Goal: Check status: Check status

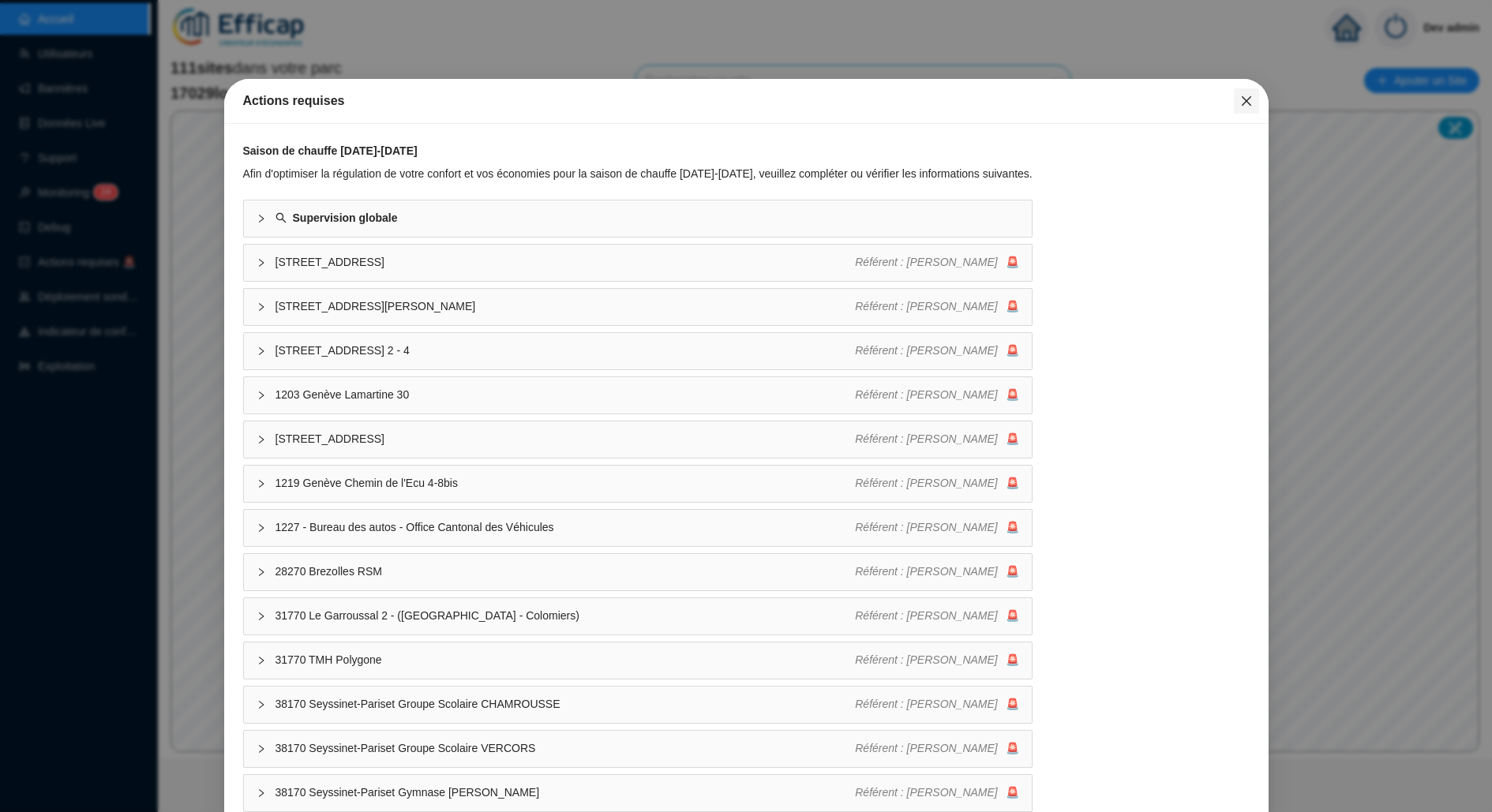
click at [1240, 98] on icon "close" at bounding box center [1246, 100] width 12 height 12
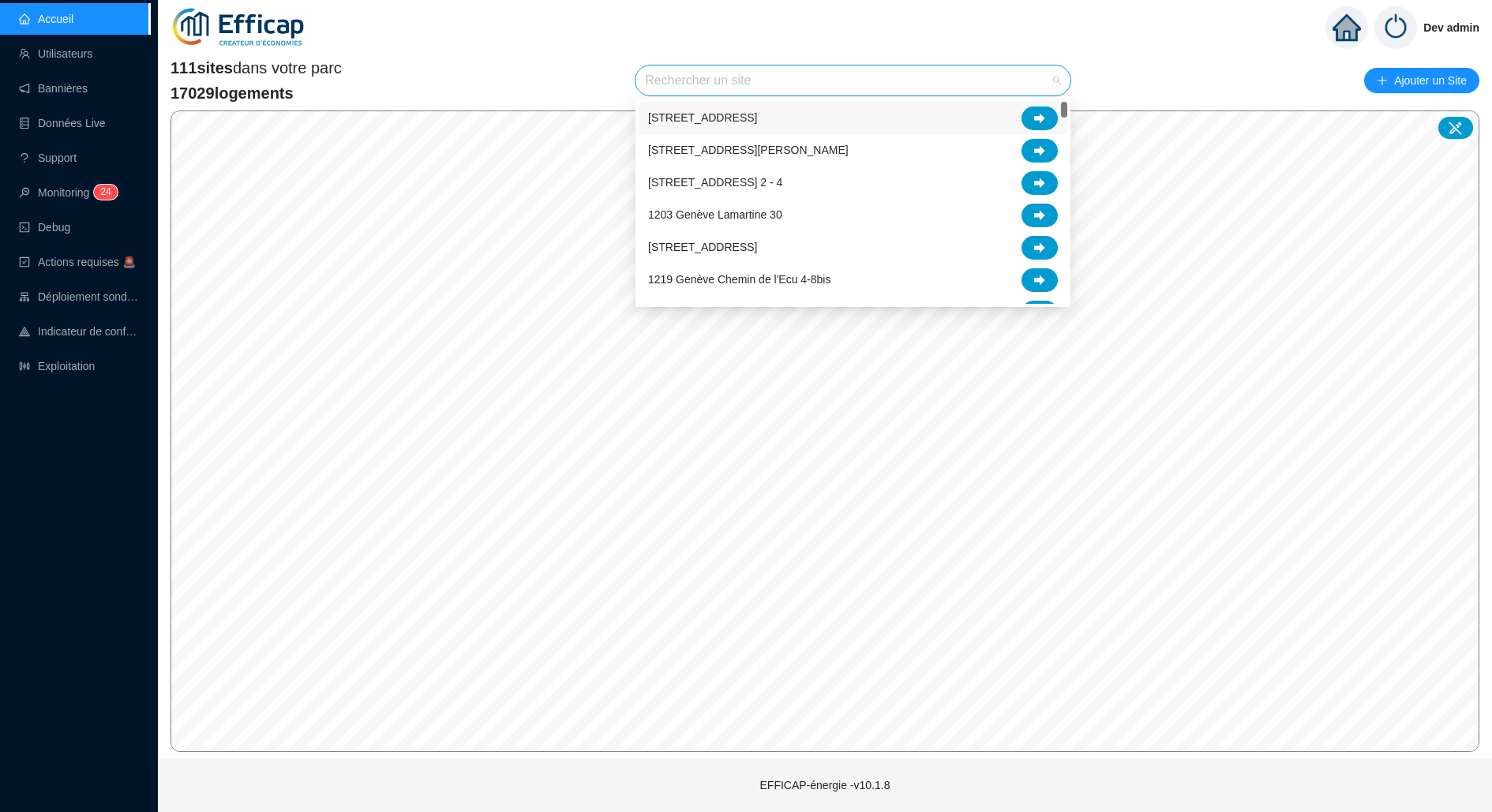
click at [1010, 88] on input "search" at bounding box center [845, 80] width 402 height 30
click at [992, 35] on div "Dev admin" at bounding box center [824, 27] width 1334 height 55
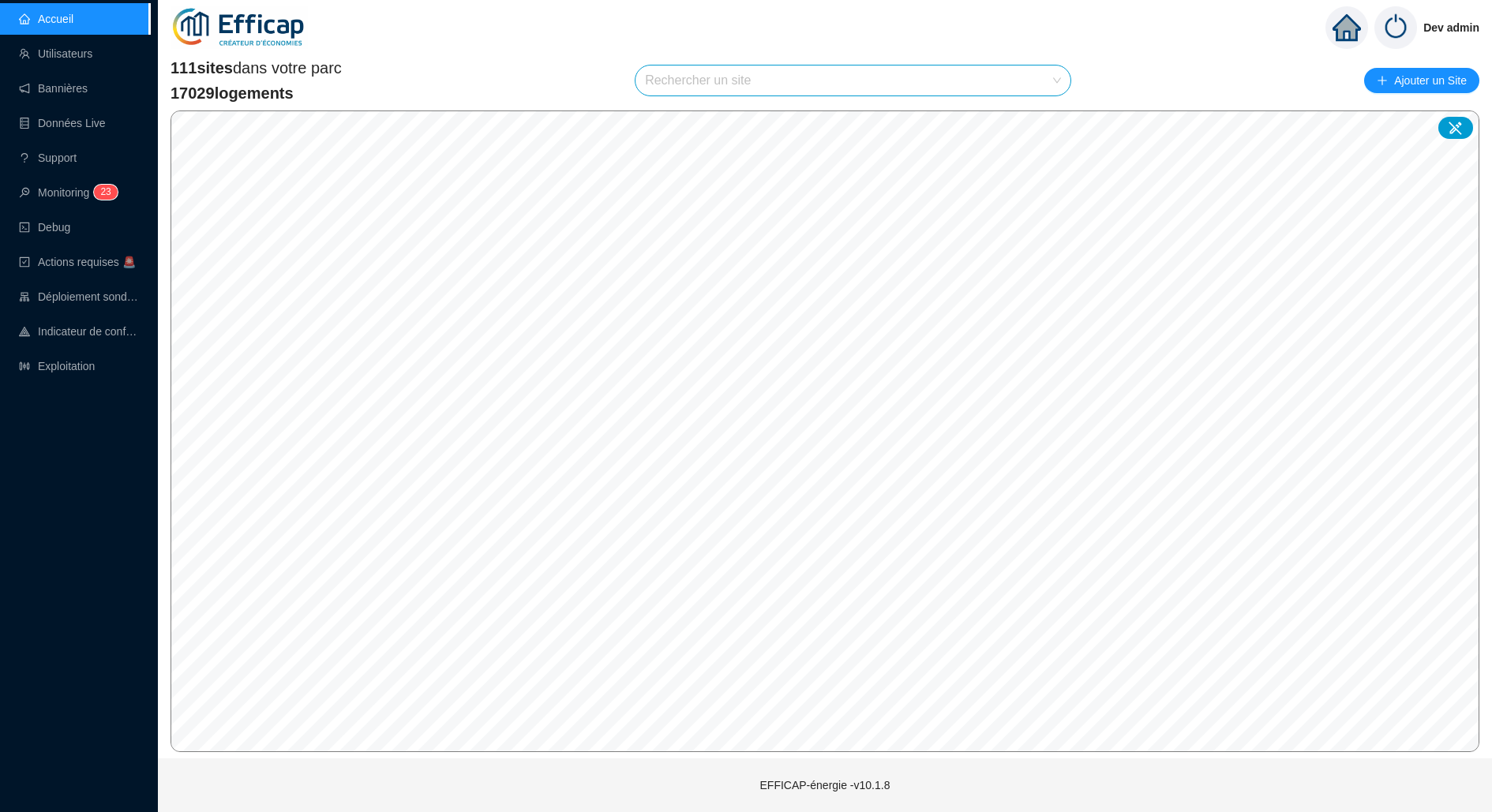
click at [761, 77] on input "search" at bounding box center [845, 80] width 402 height 30
type input "balmo"
click at [1032, 130] on div at bounding box center [1040, 118] width 36 height 24
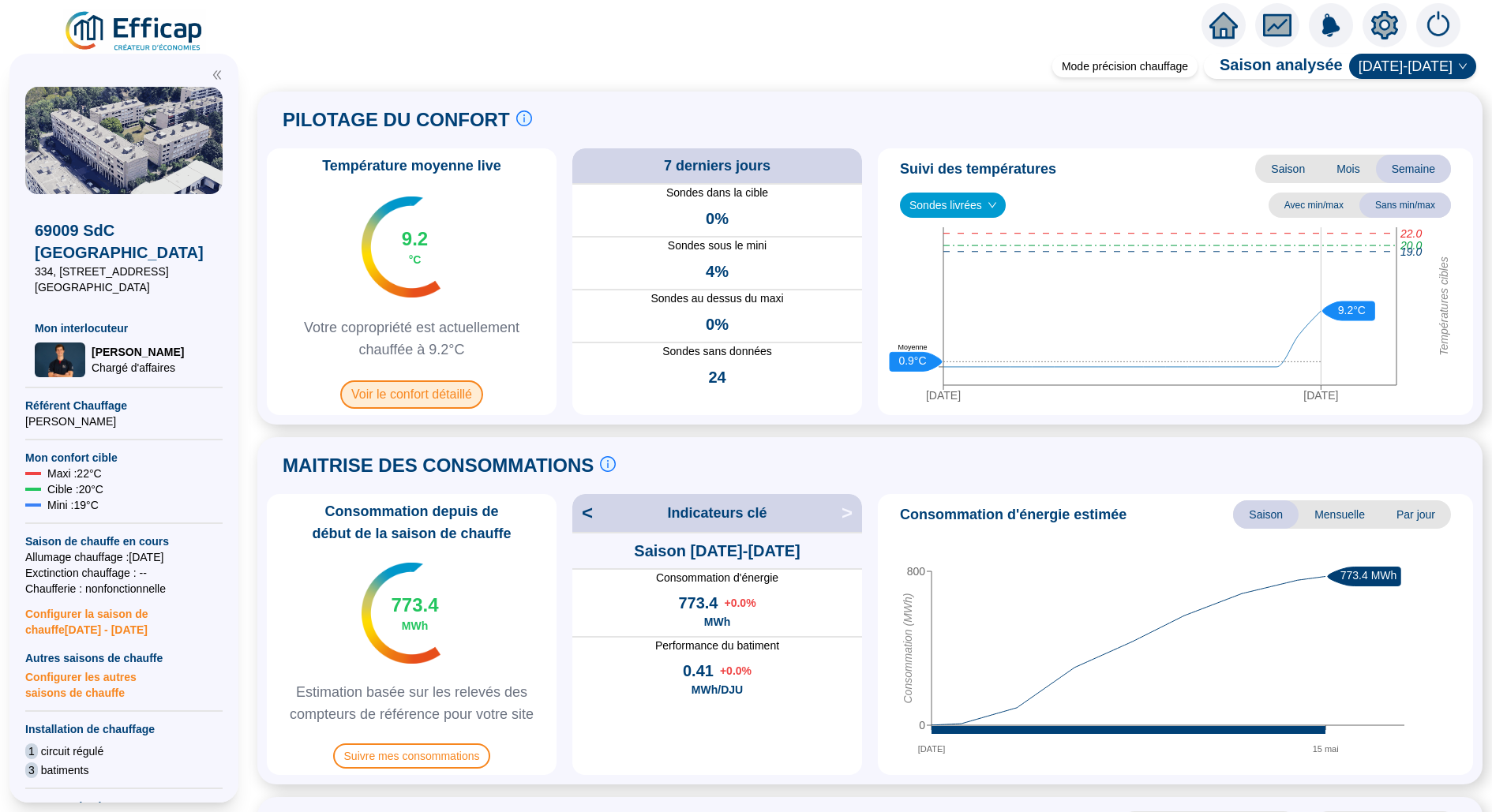
click at [437, 383] on span "Voir le confort détaillé" at bounding box center [411, 394] width 143 height 29
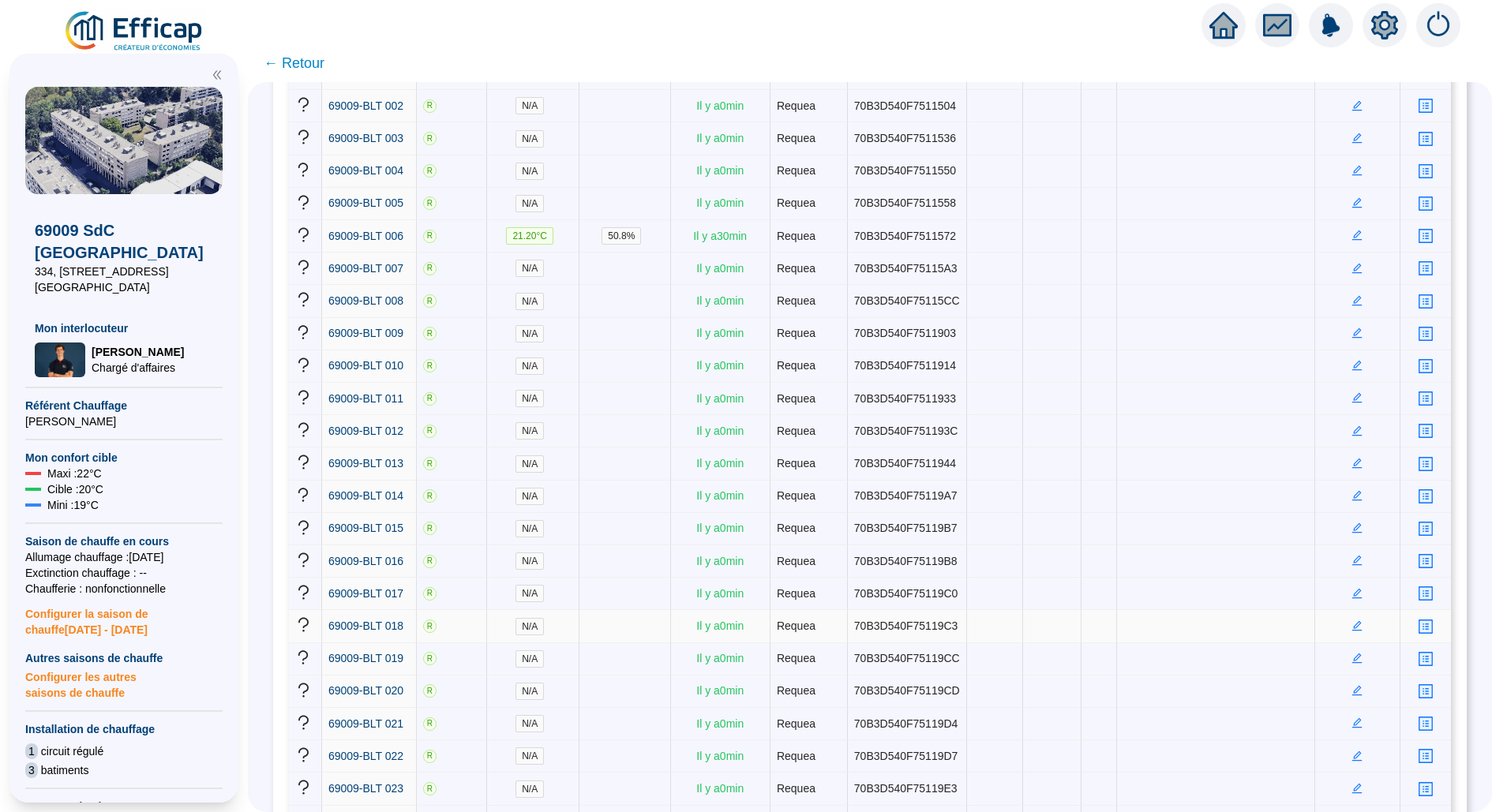
scroll to position [149, 0]
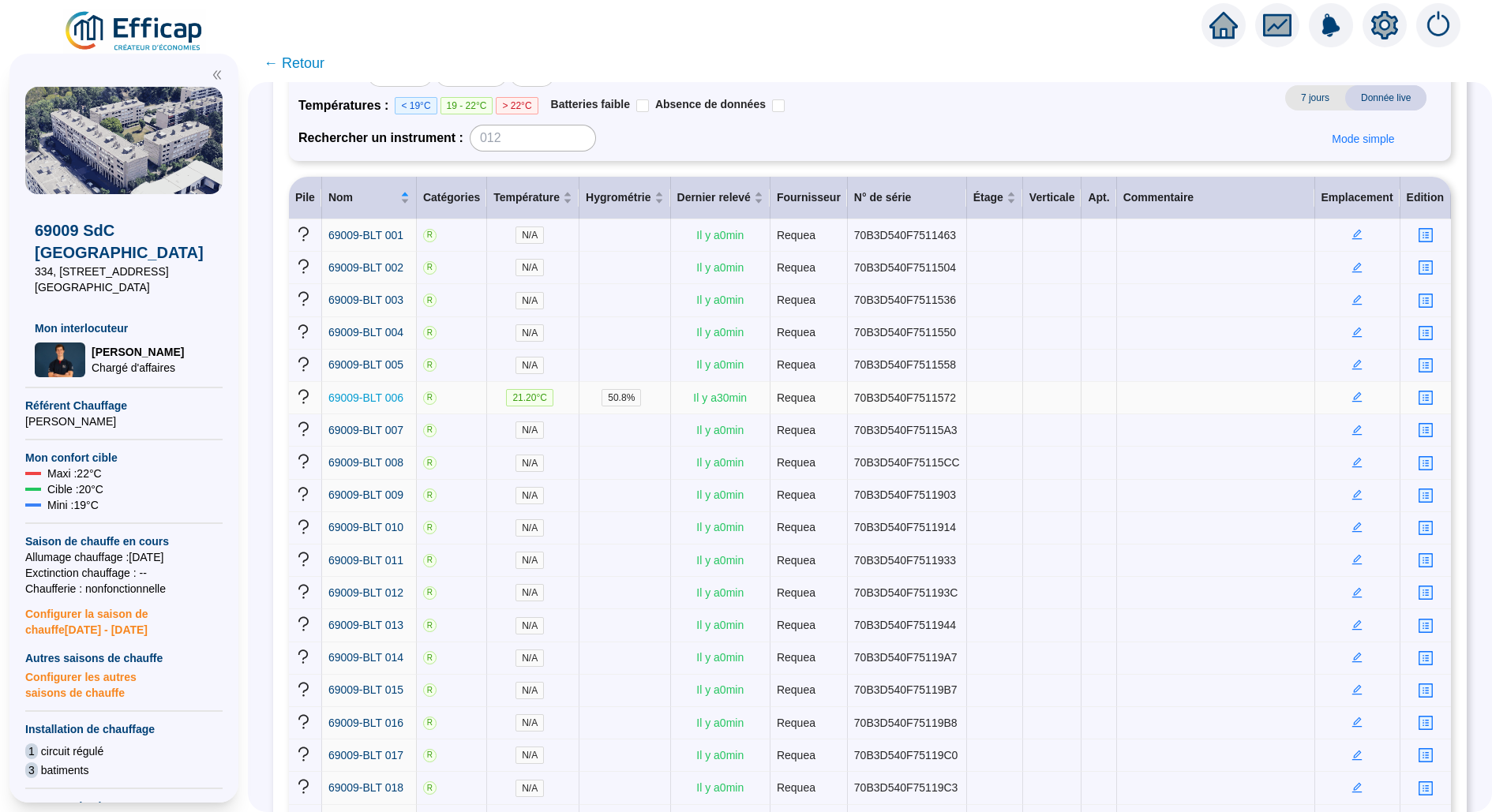
click at [367, 404] on span "69009-BLT 006" at bounding box center [365, 397] width 75 height 12
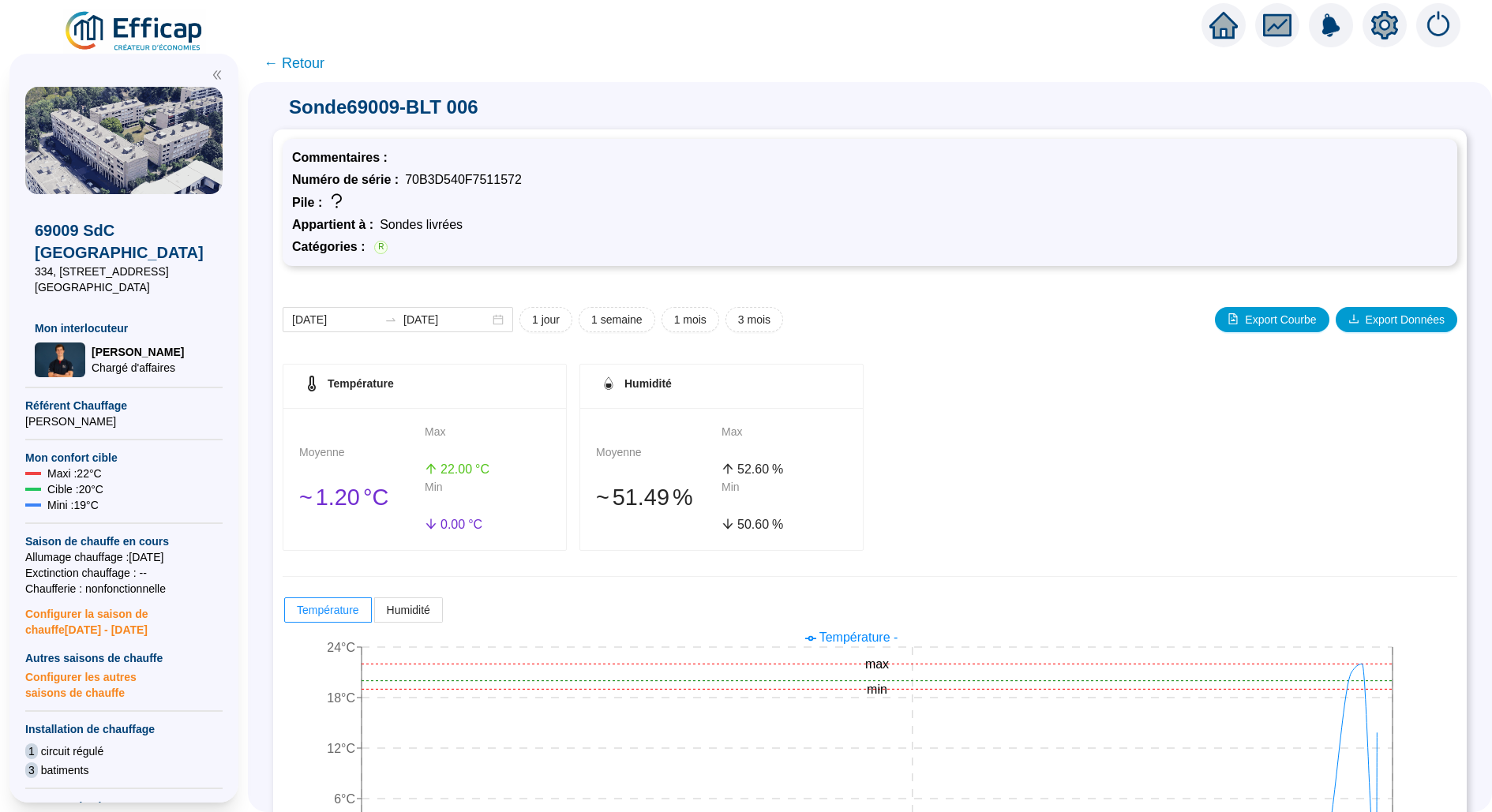
scroll to position [85, 0]
